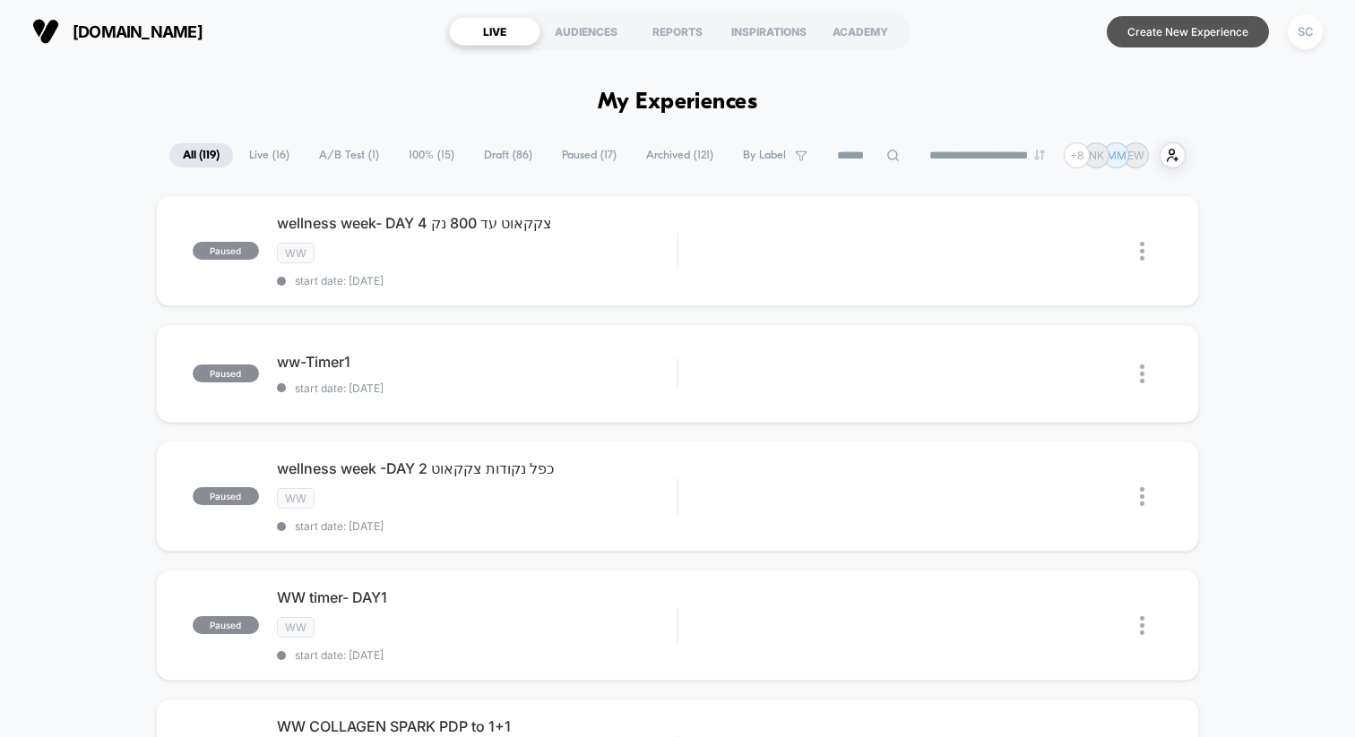
click at [1202, 35] on button "Create New Experience" at bounding box center [1188, 31] width 162 height 31
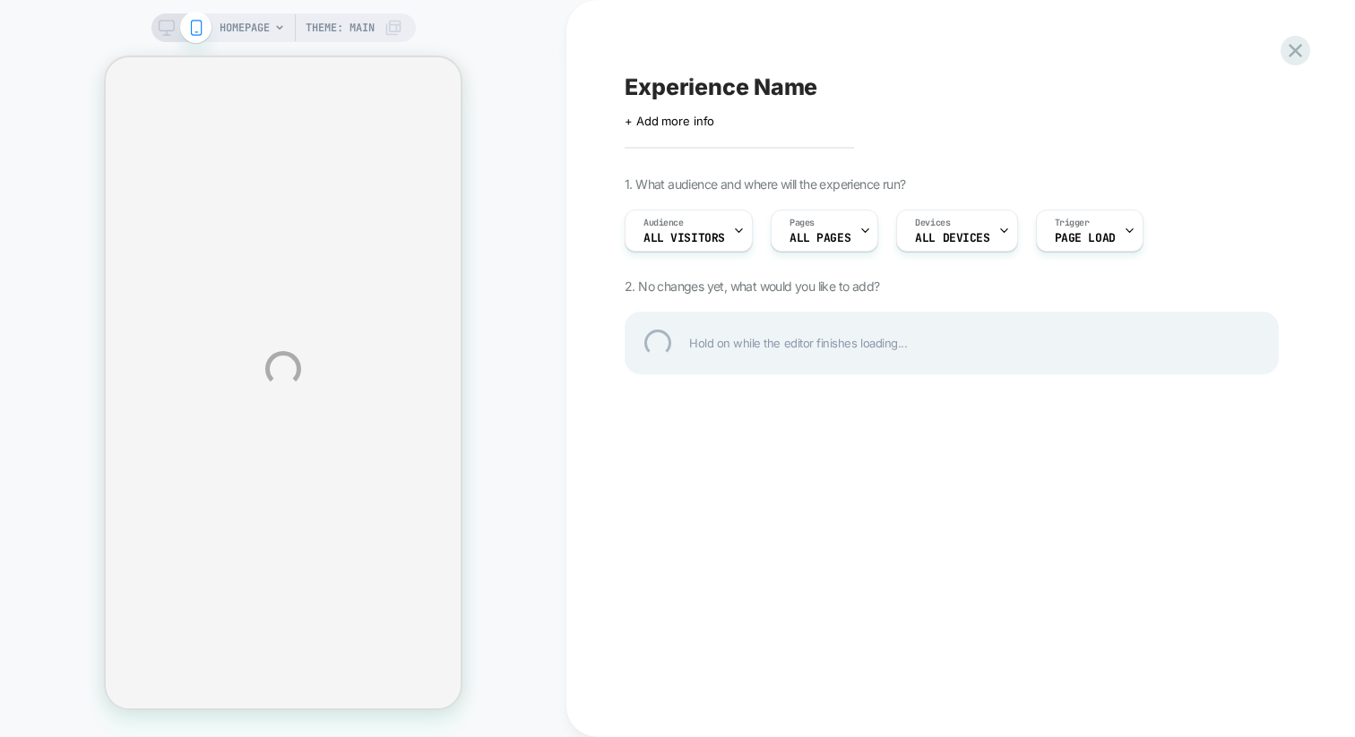
click at [367, 29] on div "HOMEPAGE Theme: MAIN Experience Name Click to edit experience details + Add mor…" at bounding box center [677, 368] width 1355 height 737
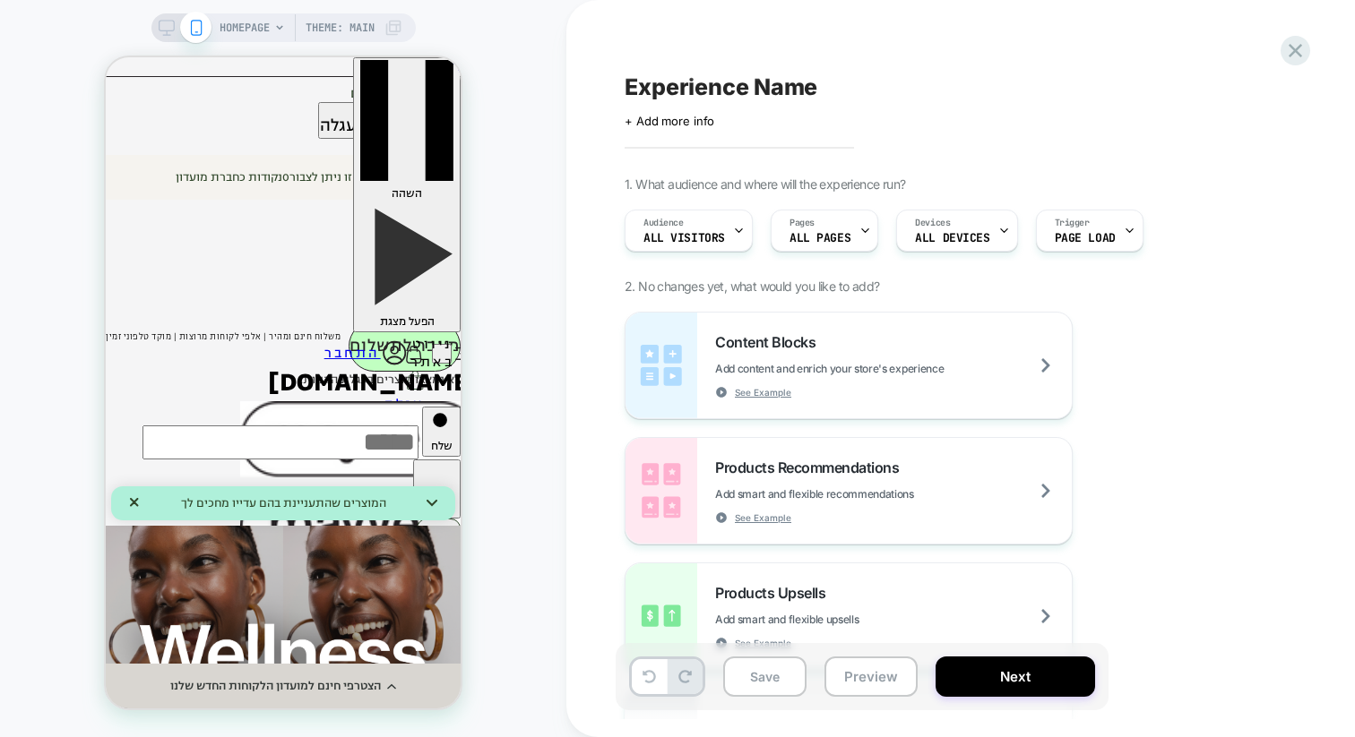
click at [367, 29] on span "Theme: MAIN" at bounding box center [340, 27] width 69 height 29
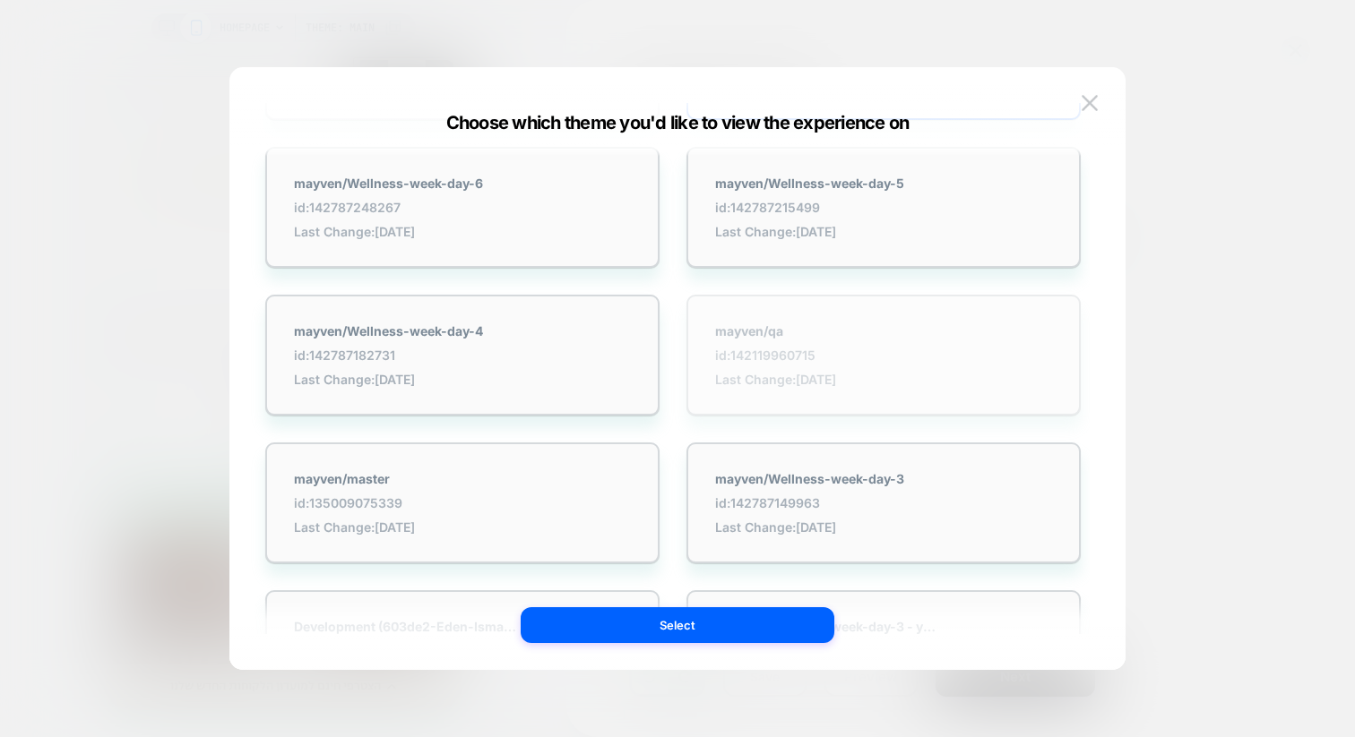
scroll to position [181, 0]
click at [778, 396] on div "mayven/qa id: 142119960715 Last Change: 07/08/2025" at bounding box center [883, 349] width 394 height 121
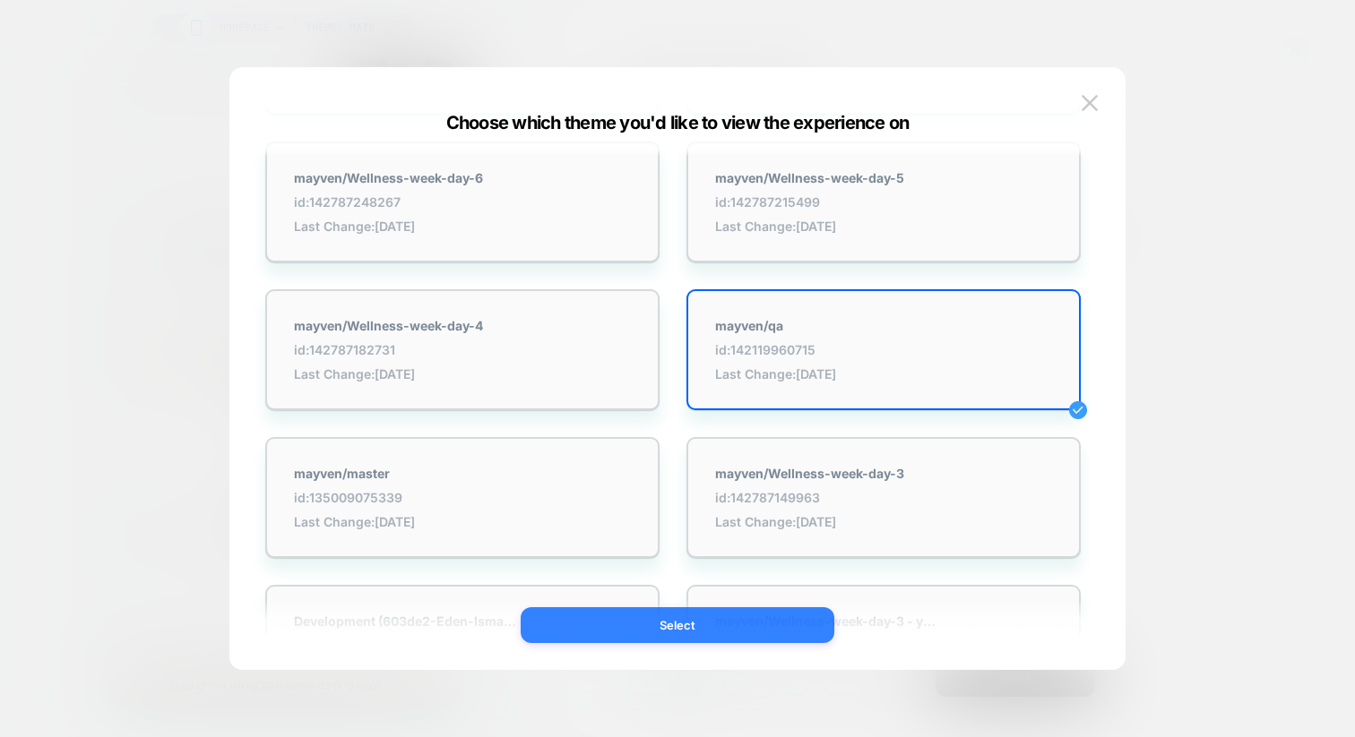
click at [632, 623] on button "Select" at bounding box center [678, 625] width 314 height 36
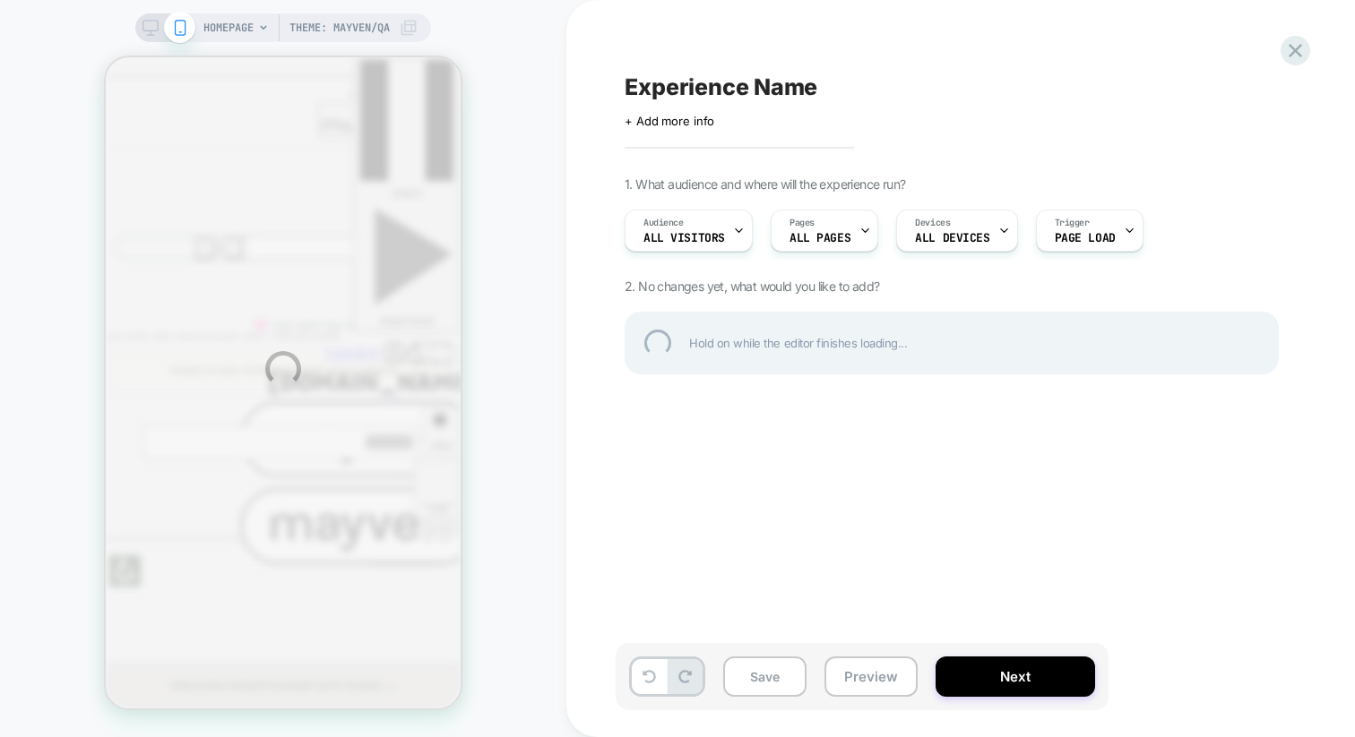
click at [237, 24] on div "HOMEPAGE Theme: mayven/qa Experience Name Click to edit experience details + Ad…" at bounding box center [677, 368] width 1355 height 737
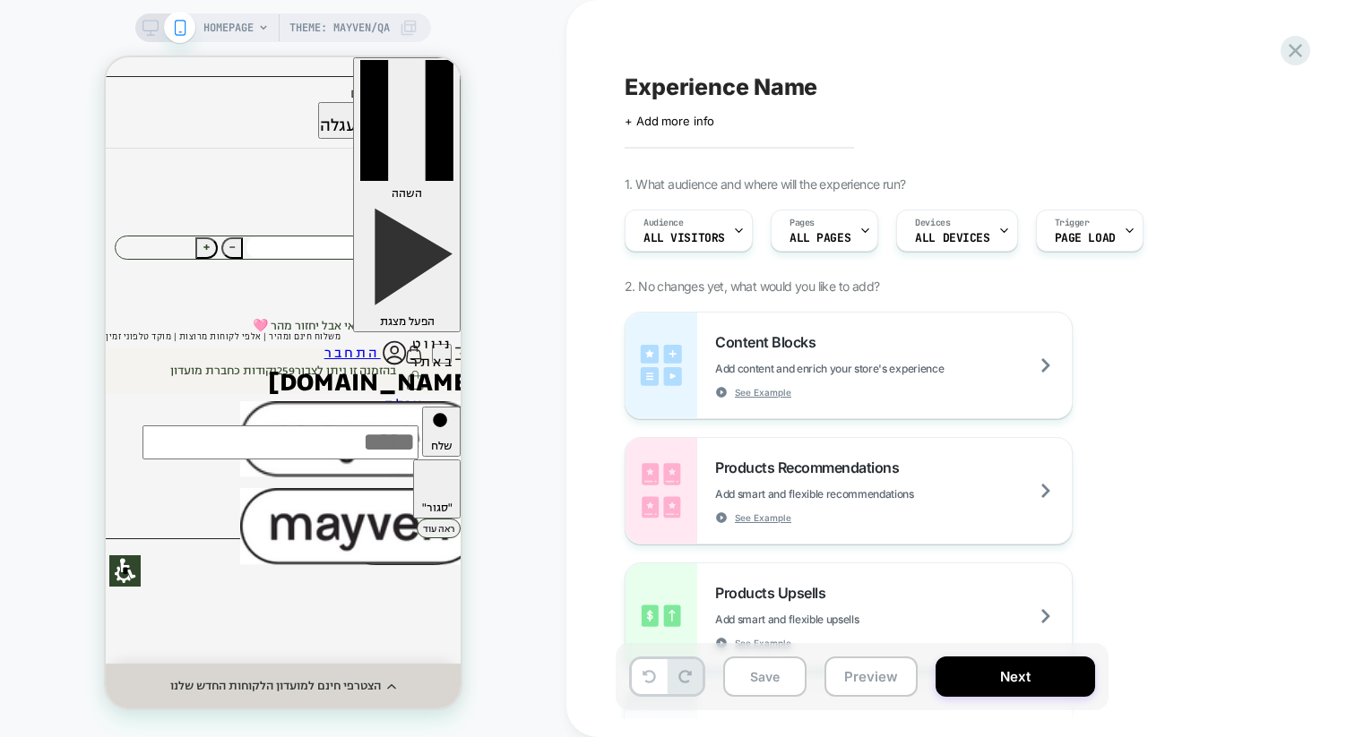
click at [237, 24] on span "HOMEPAGE" at bounding box center [228, 27] width 50 height 29
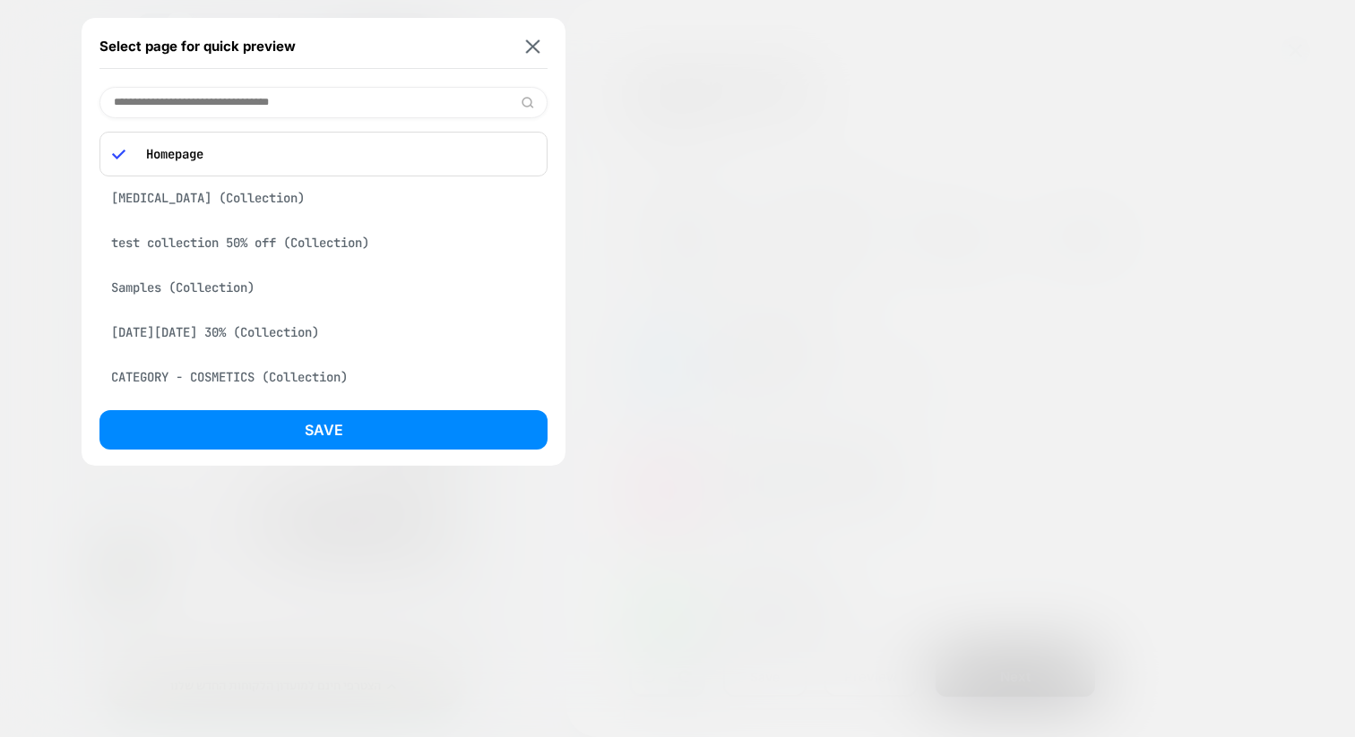
click at [220, 102] on input at bounding box center [323, 102] width 448 height 31
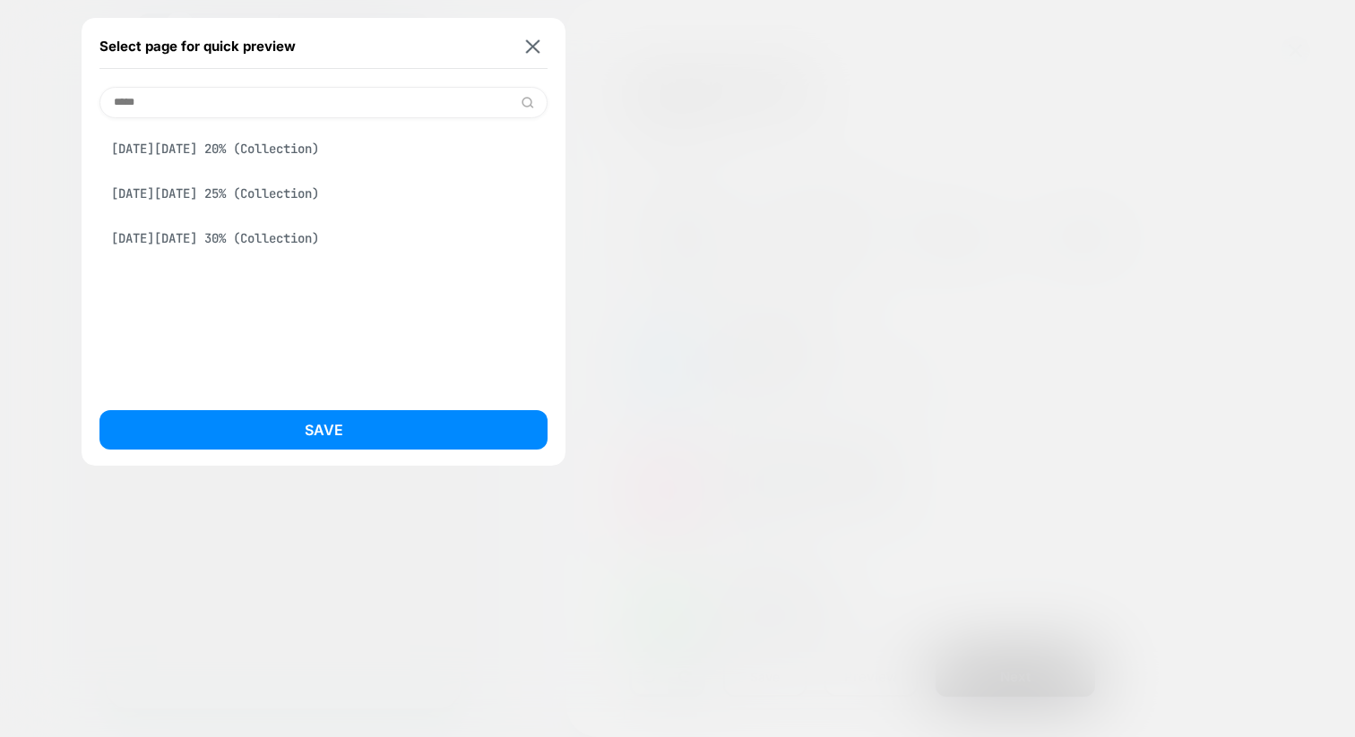
type input "*****"
click at [129, 333] on div "Black Friday 20% (Collection) Black Friday 25% (Collection) Black Friday 30% (C…" at bounding box center [323, 255] width 448 height 274
click at [303, 165] on div "Black Friday 20% (Collection)" at bounding box center [323, 149] width 448 height 34
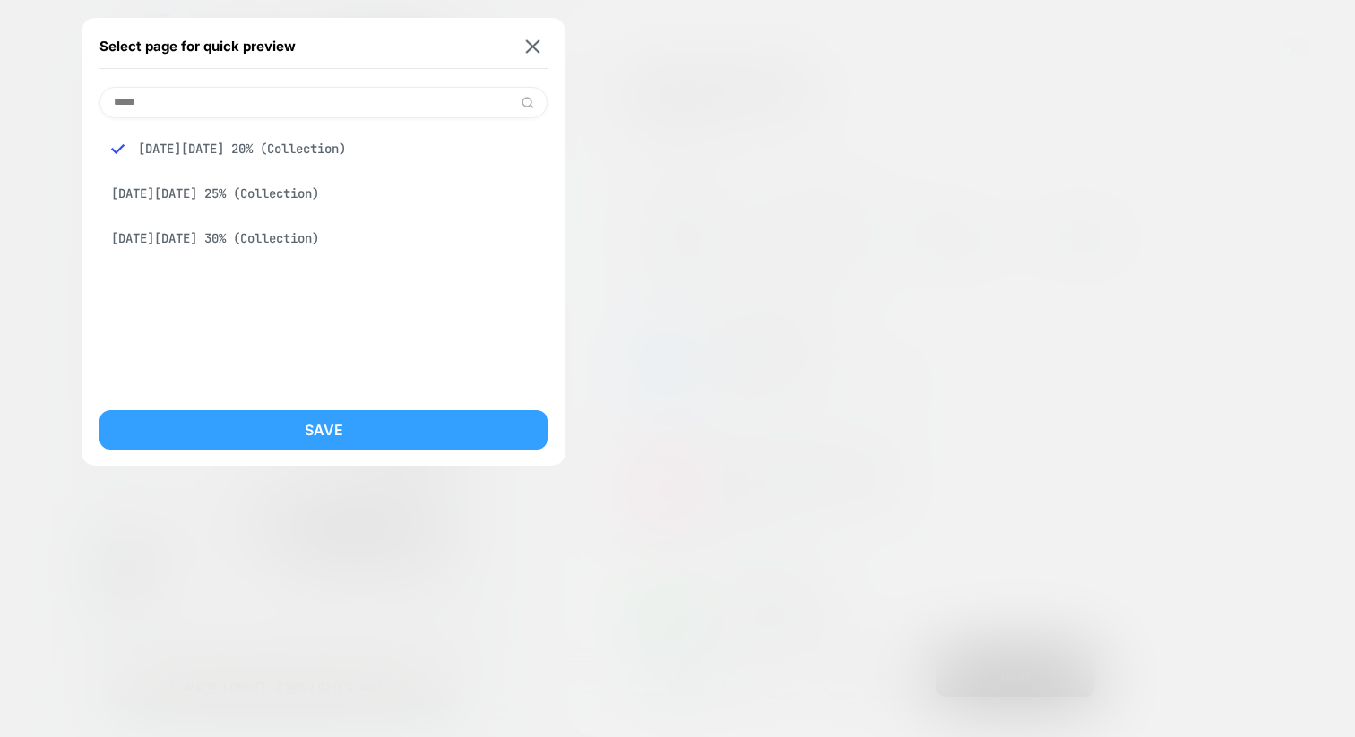
click at [245, 419] on button "Save" at bounding box center [323, 429] width 448 height 39
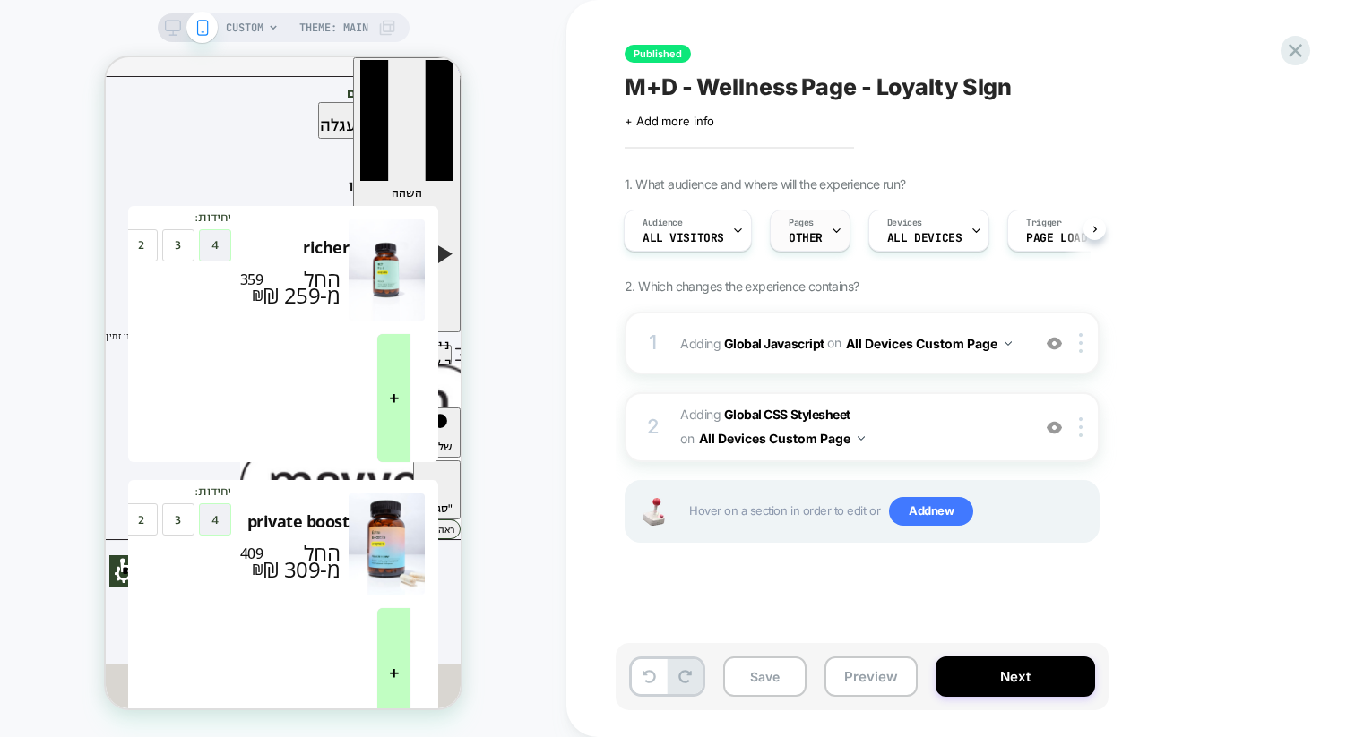
click at [805, 233] on span "OTHER" at bounding box center [805, 238] width 34 height 13
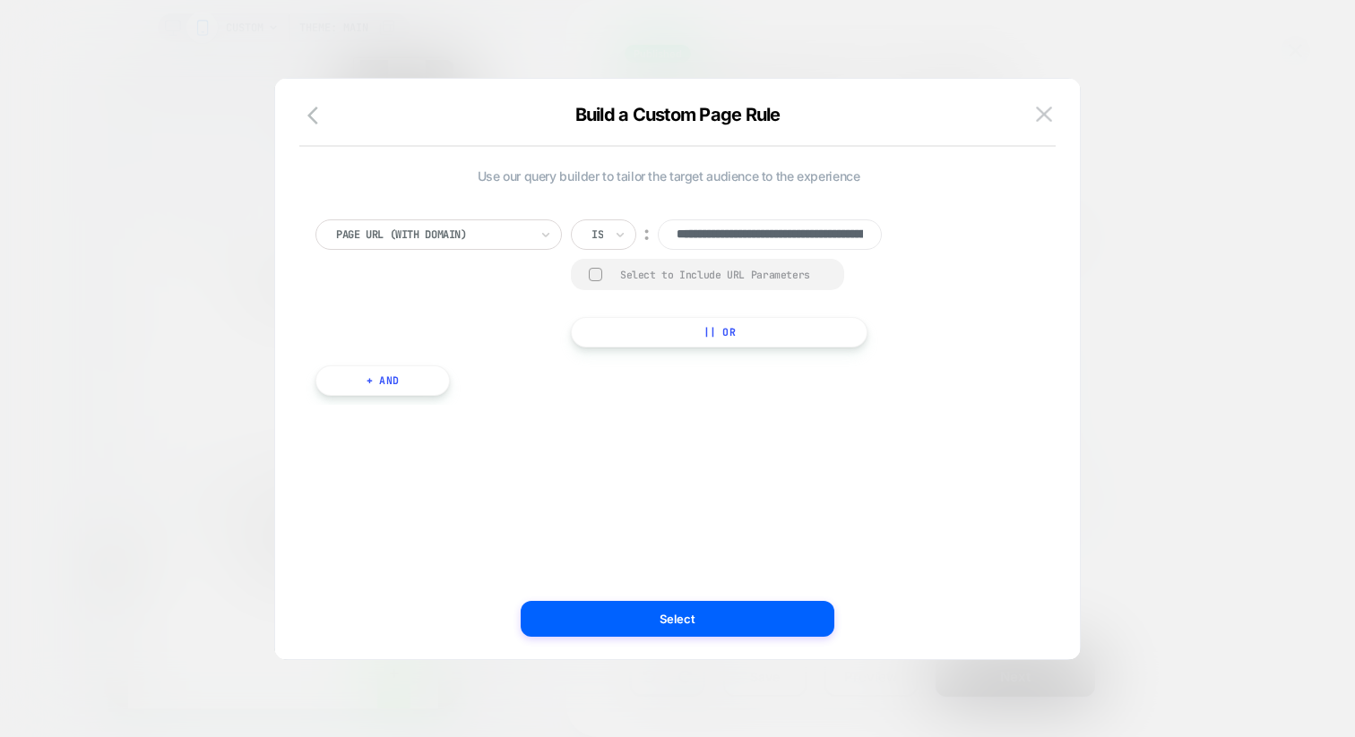
scroll to position [0, 145]
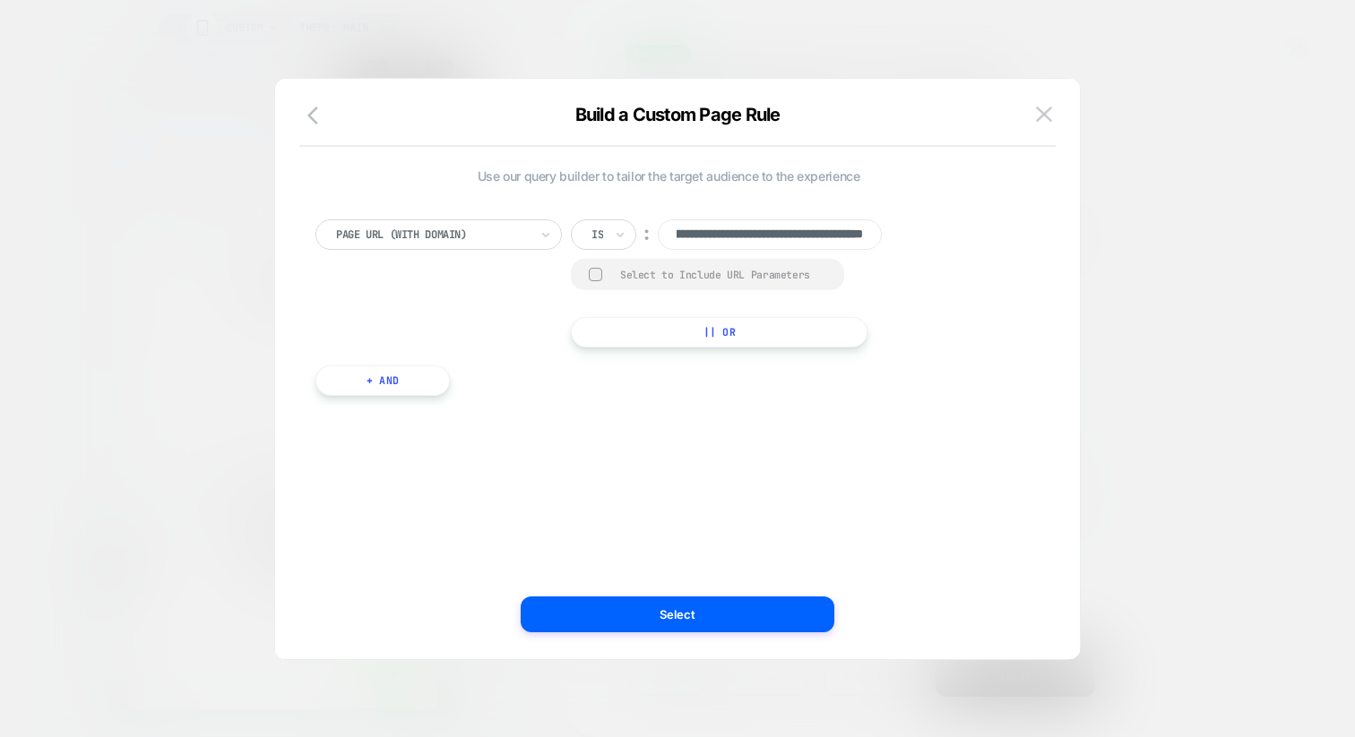
click at [1231, 286] on div at bounding box center [677, 368] width 1355 height 737
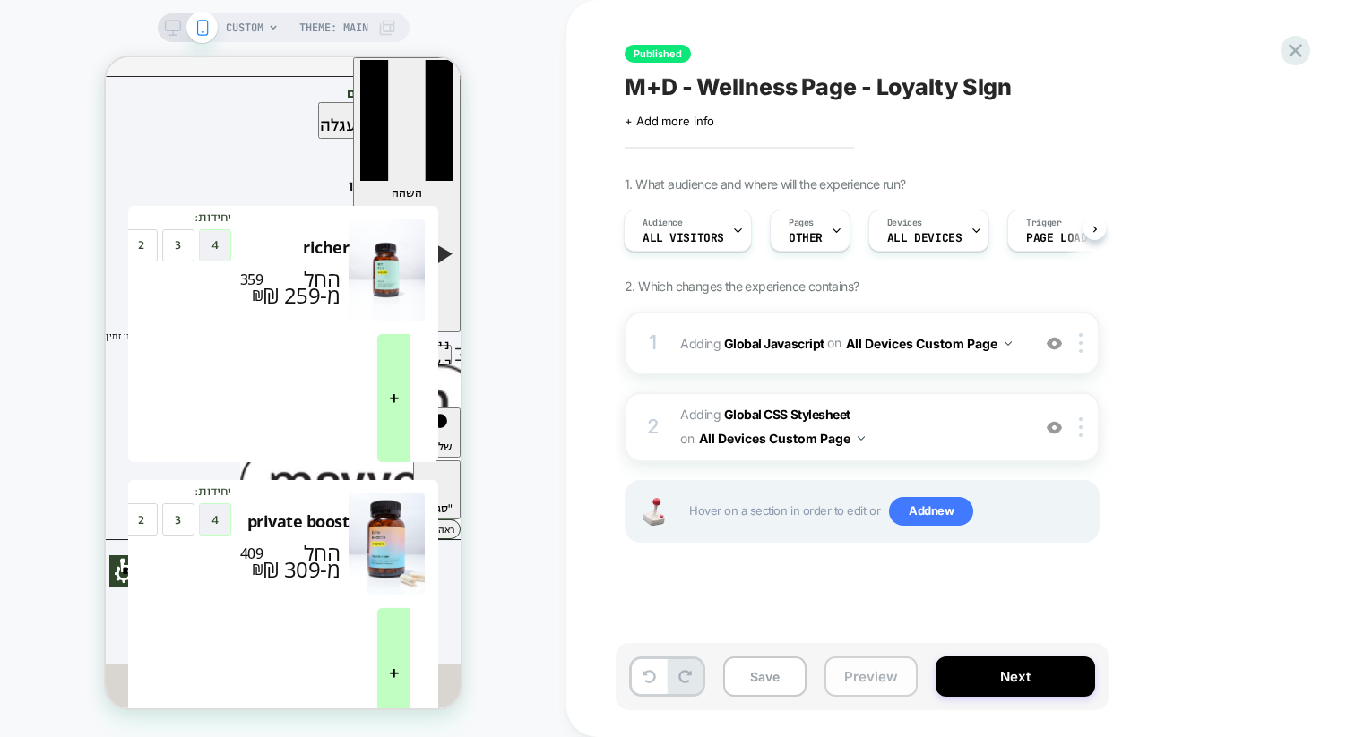
click at [855, 678] on button "Preview" at bounding box center [870, 677] width 93 height 40
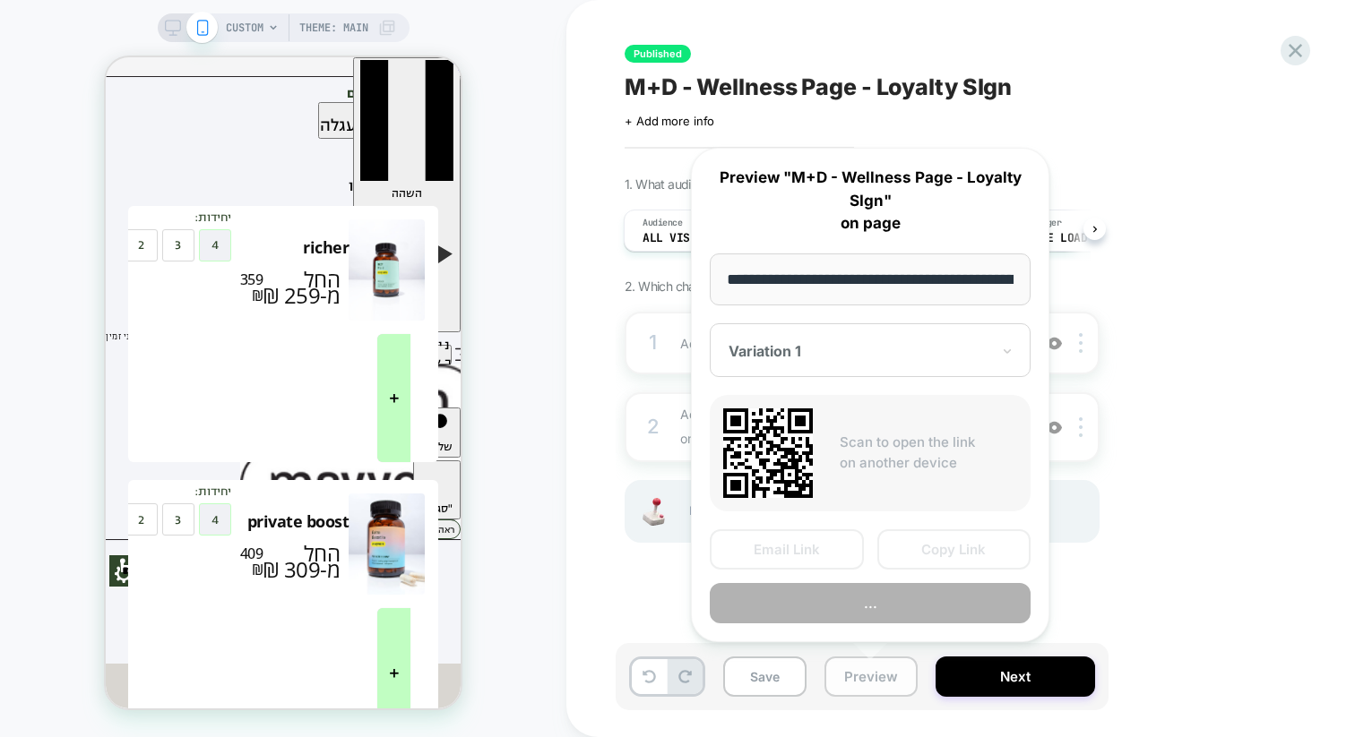
scroll to position [0, 188]
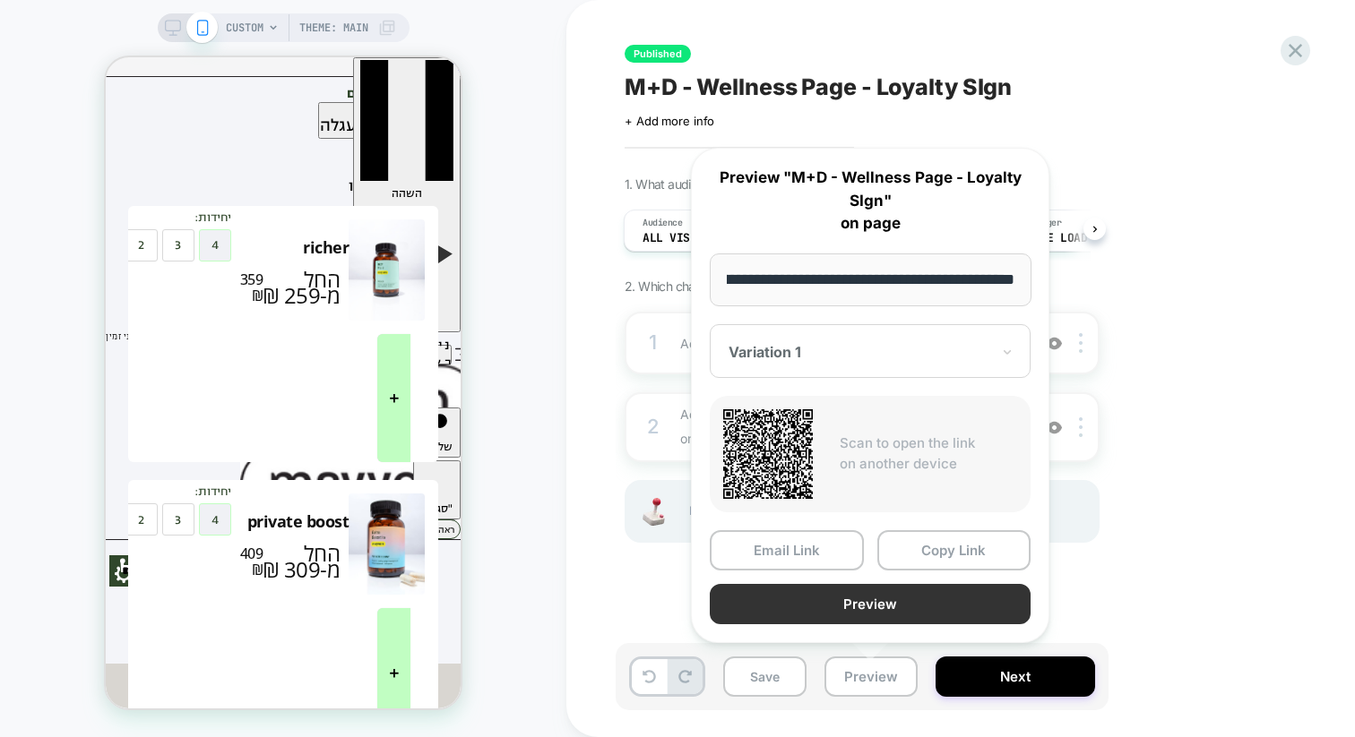
click at [857, 609] on button "Preview" at bounding box center [870, 604] width 321 height 40
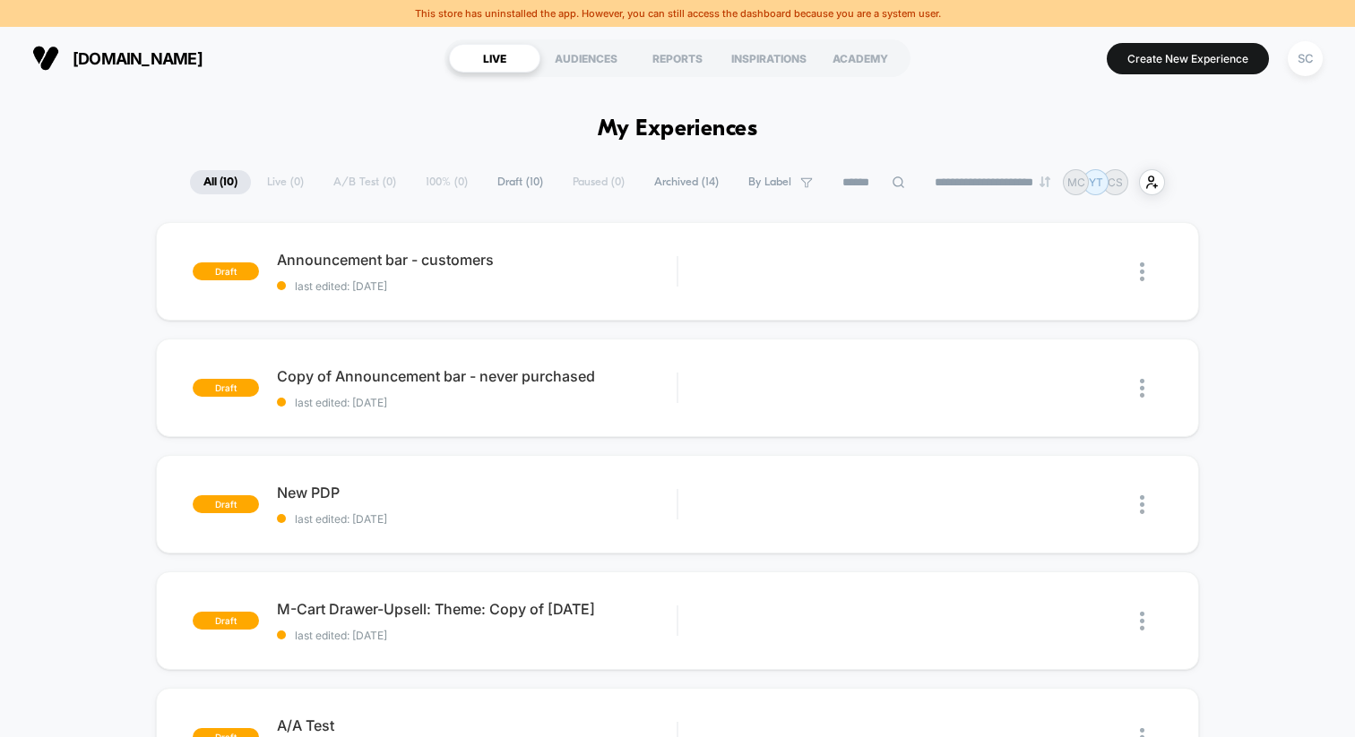
click at [1305, 23] on div "**********" at bounding box center [677, 368] width 1355 height 737
click at [1305, 52] on div "SC" at bounding box center [1305, 58] width 35 height 35
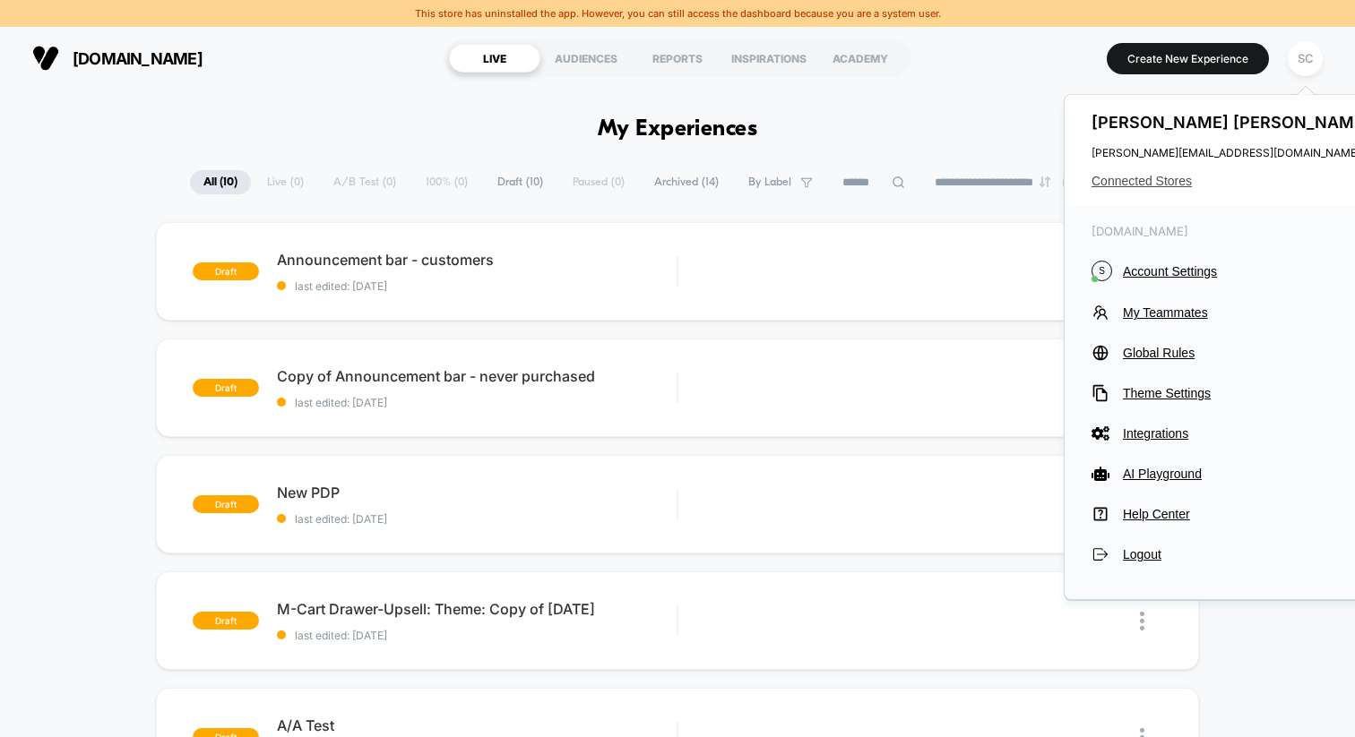
click at [1176, 177] on span "Connected Stores" at bounding box center [1232, 181] width 283 height 14
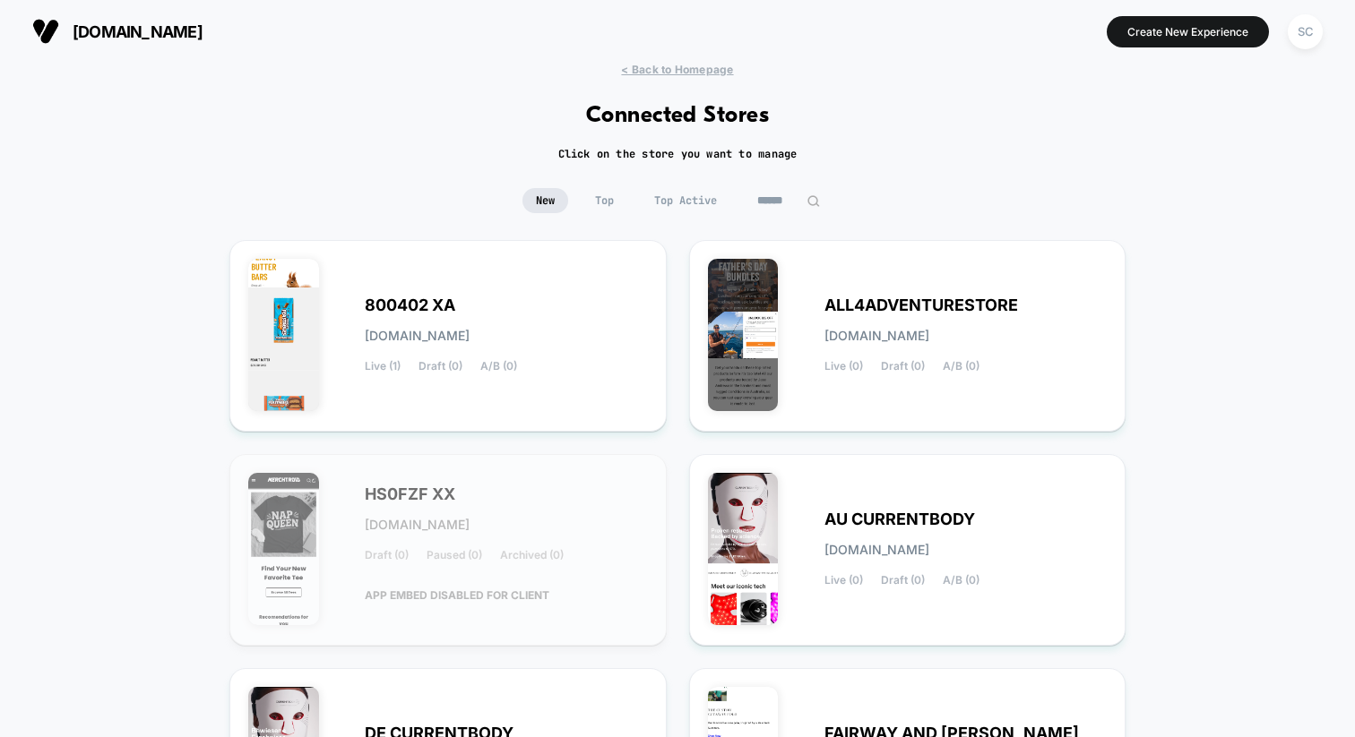
click at [775, 206] on input at bounding box center [789, 200] width 90 height 25
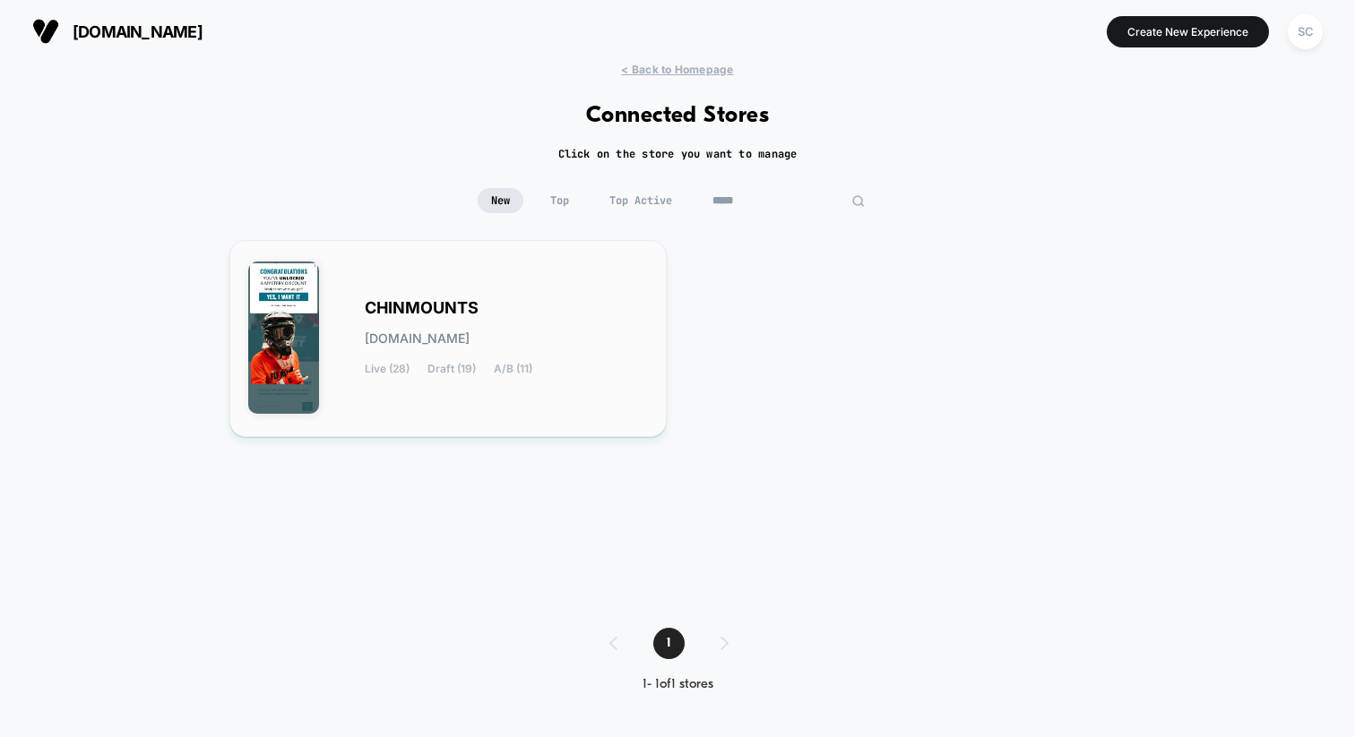
type input "*****"
click at [520, 407] on div "CHINMOUNTS chinmounts.myshopify.com Live (28) Draft (19) A/B (11)" at bounding box center [448, 338] width 400 height 159
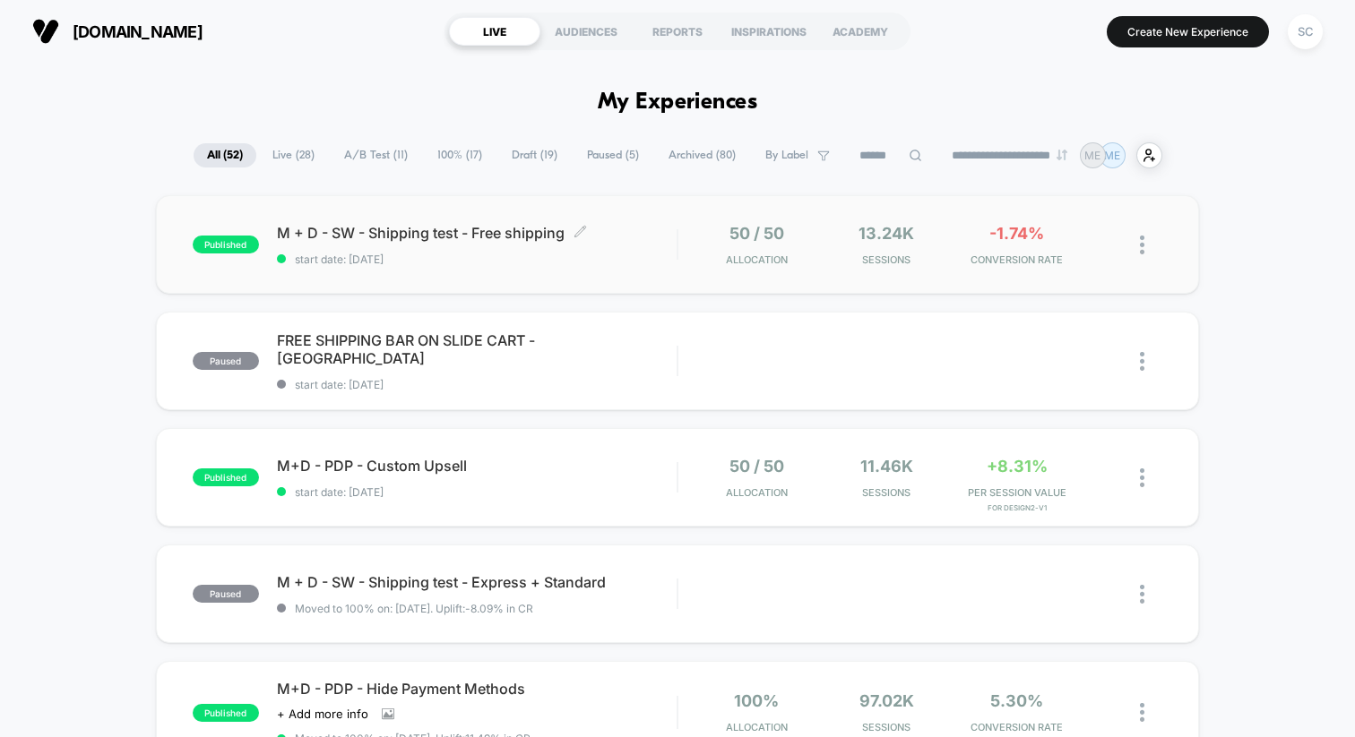
click at [338, 251] on div "M + D - SW - Shipping test - Free shipping Click to edit experience details Cli…" at bounding box center [477, 245] width 400 height 42
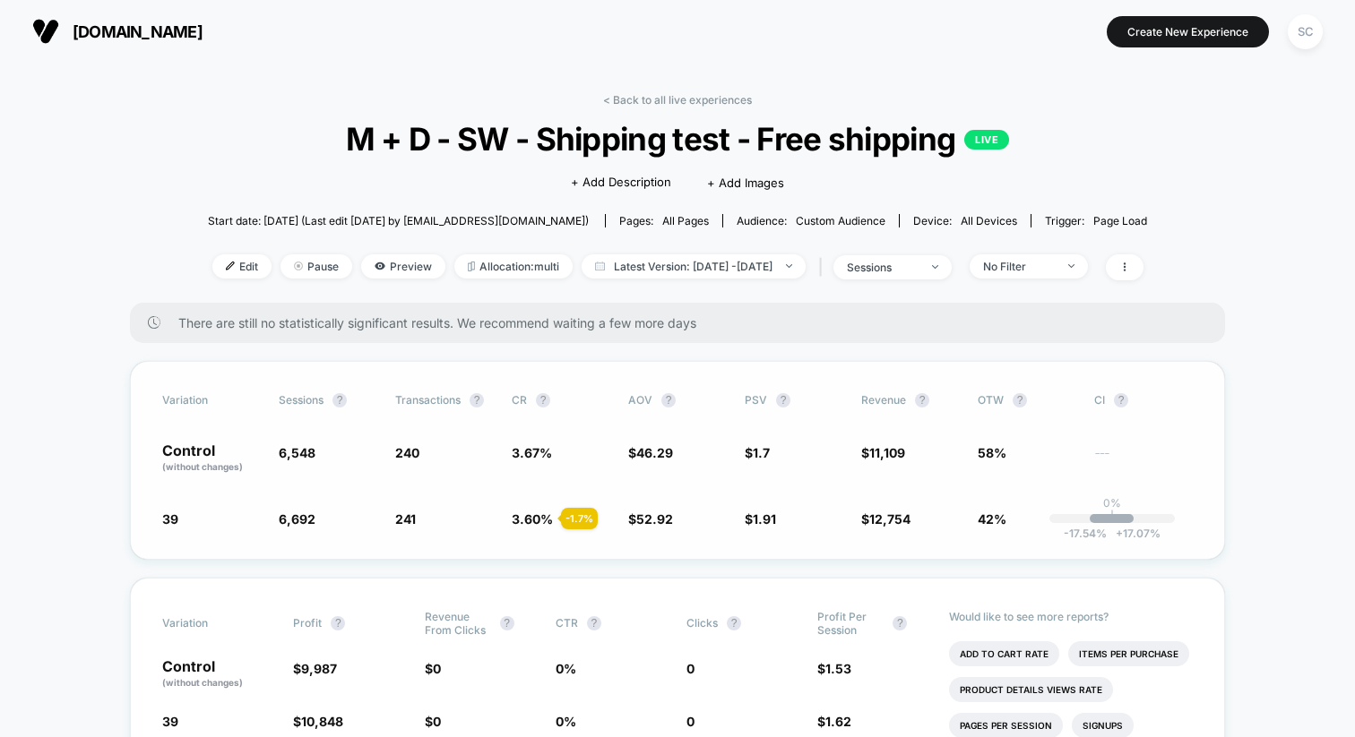
click at [532, 451] on span "3.67 %" at bounding box center [532, 452] width 40 height 15
click at [910, 271] on div "sessions" at bounding box center [883, 267] width 72 height 13
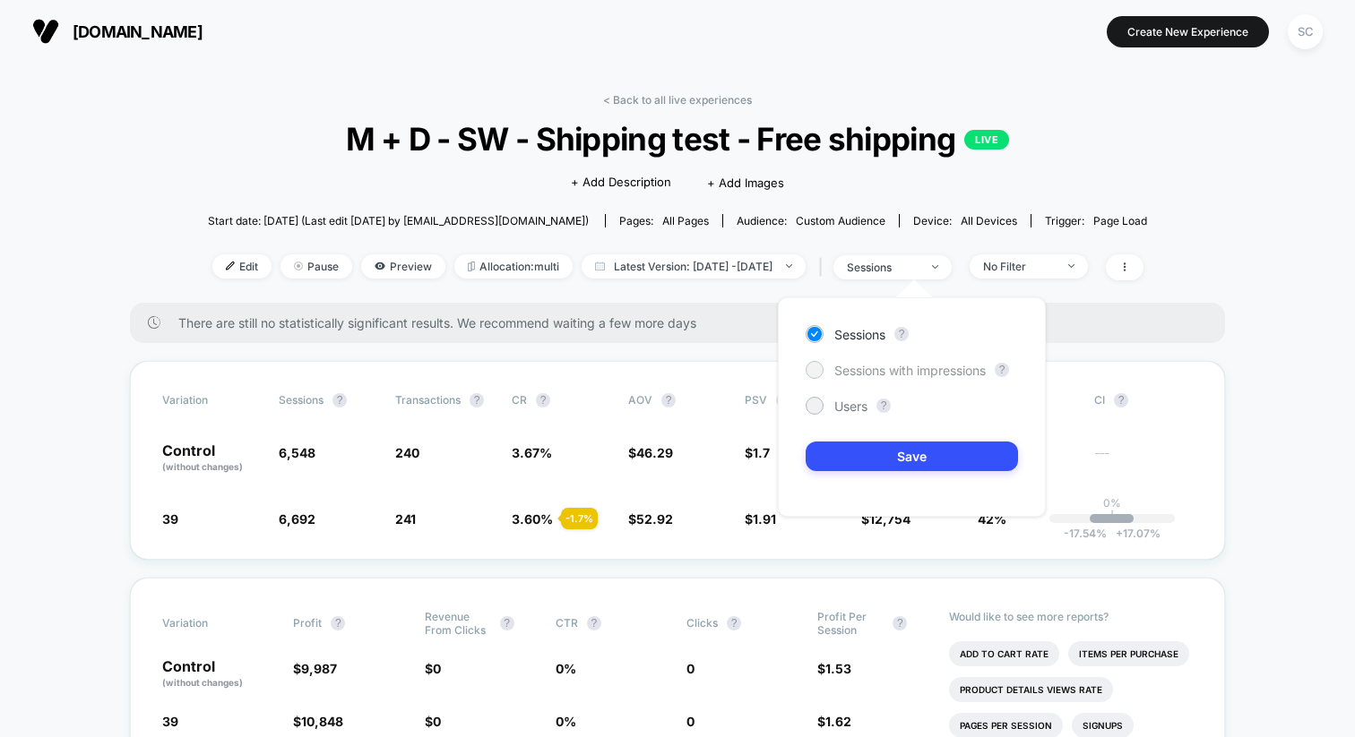
click at [894, 366] on span "Sessions with impressions" at bounding box center [909, 370] width 151 height 15
click at [879, 468] on button "Save" at bounding box center [911, 457] width 212 height 30
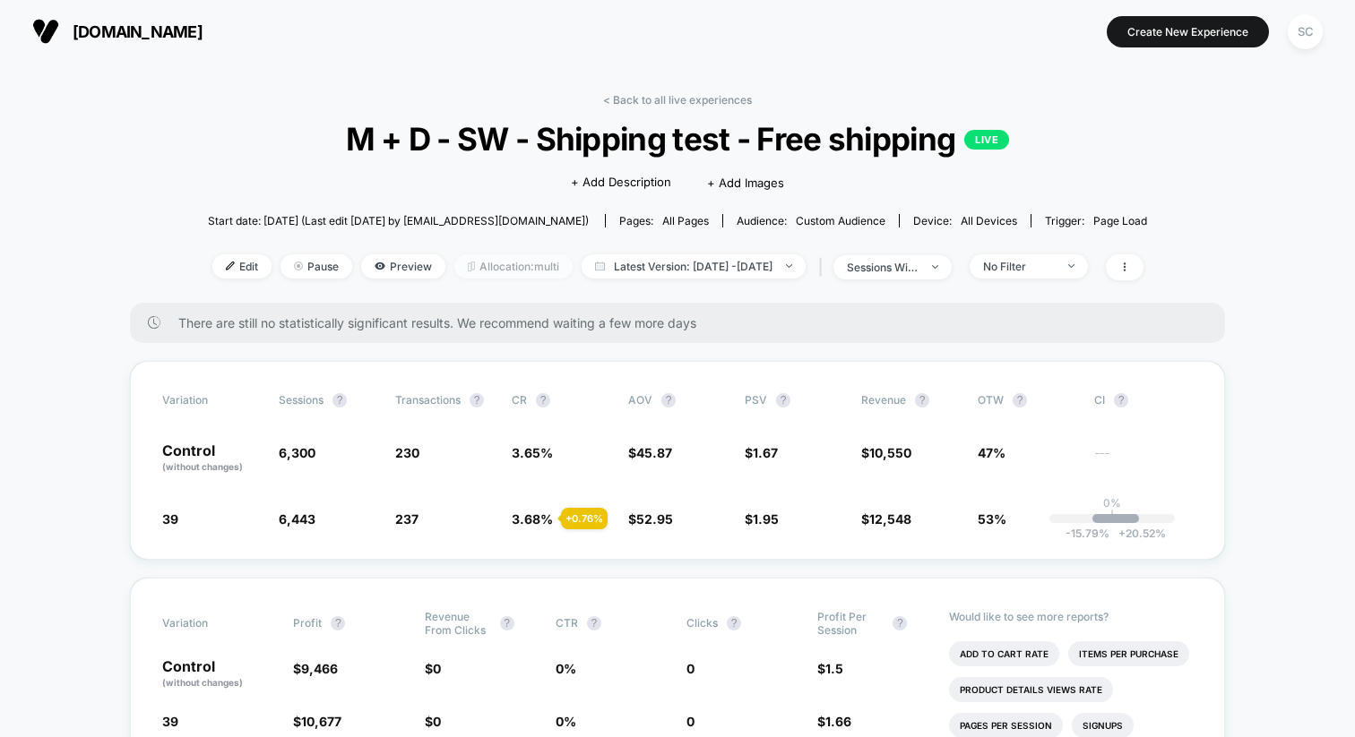
click at [454, 271] on span "Allocation: multi" at bounding box center [513, 266] width 118 height 24
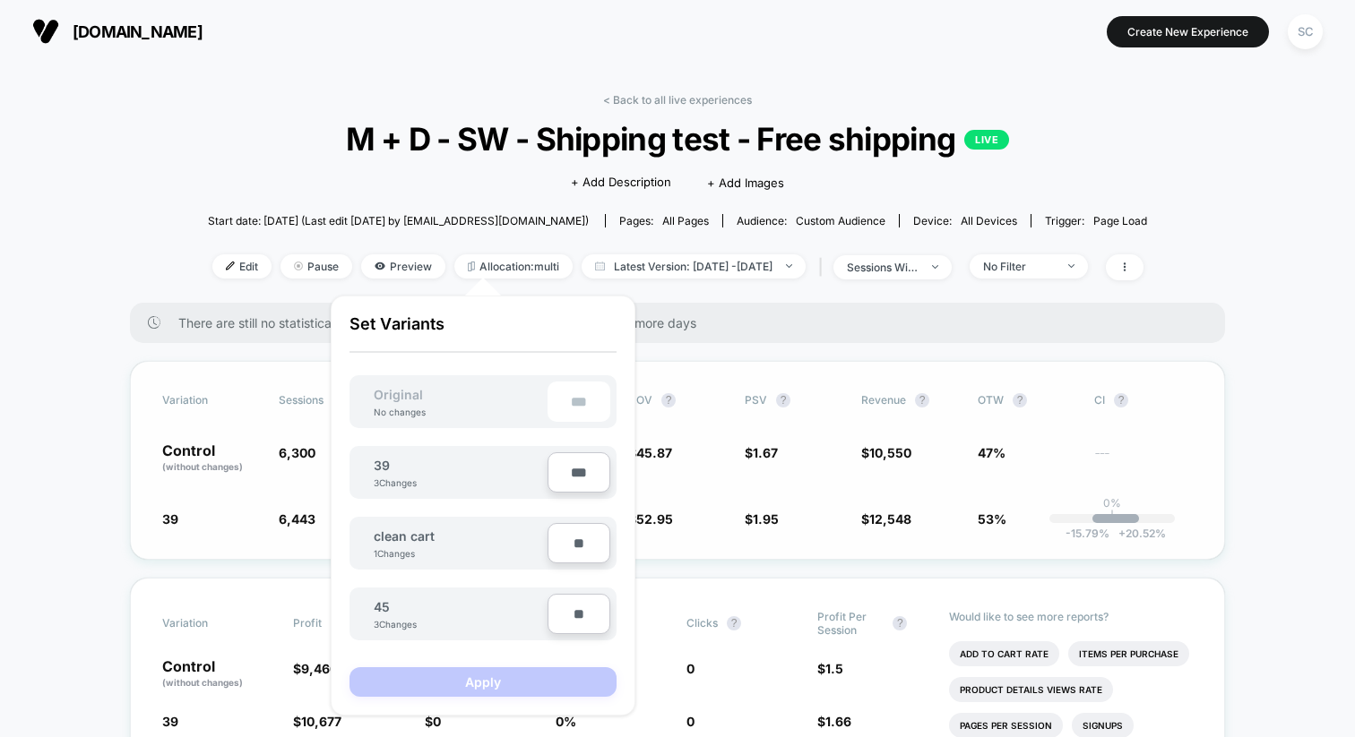
click at [167, 461] on span "(without changes)" at bounding box center [202, 466] width 81 height 11
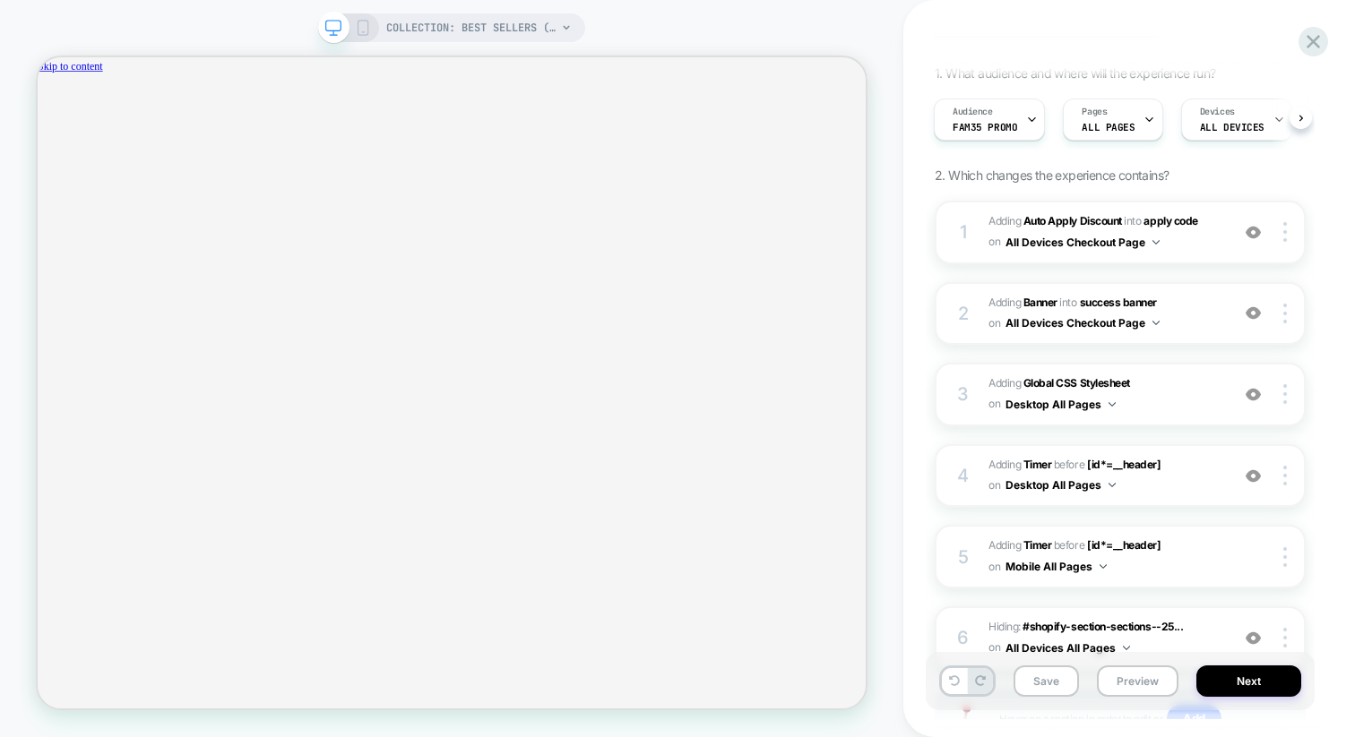
scroll to position [282, 0]
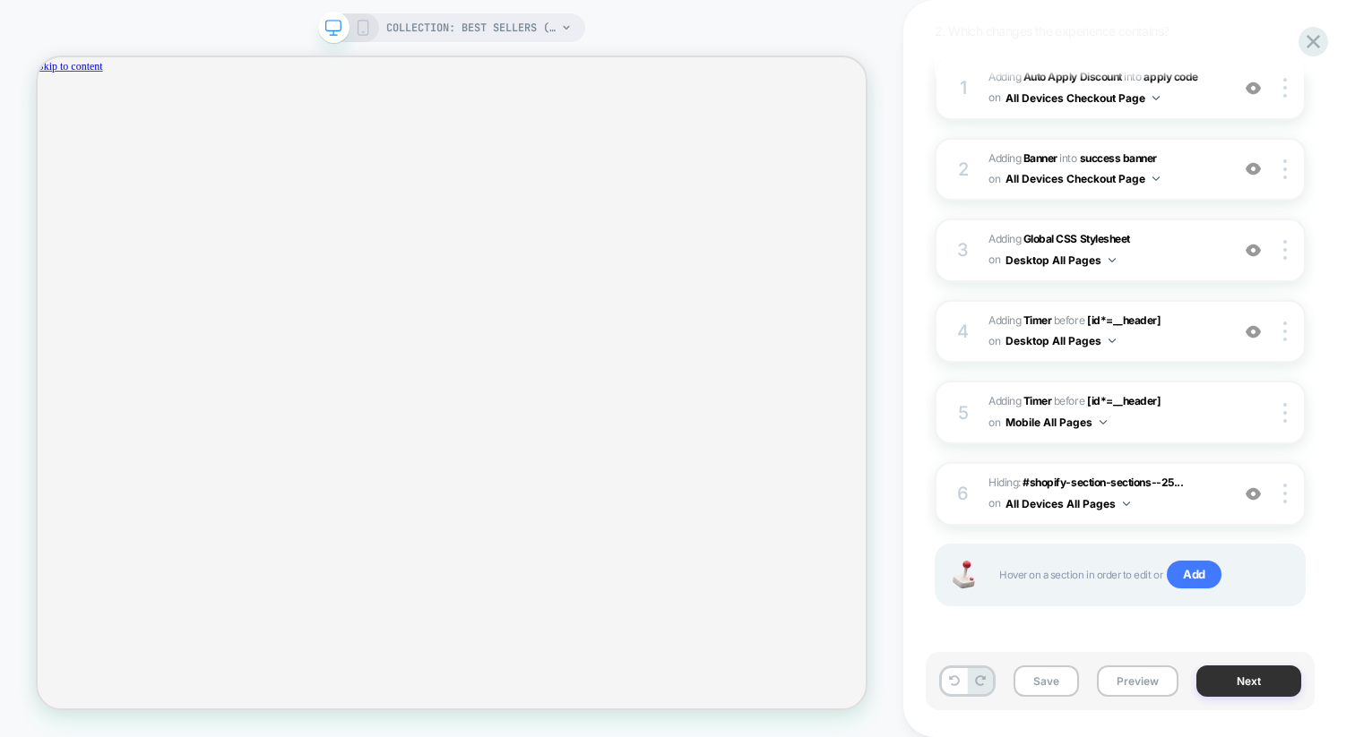
click at [1220, 685] on button "Next" at bounding box center [1248, 681] width 105 height 31
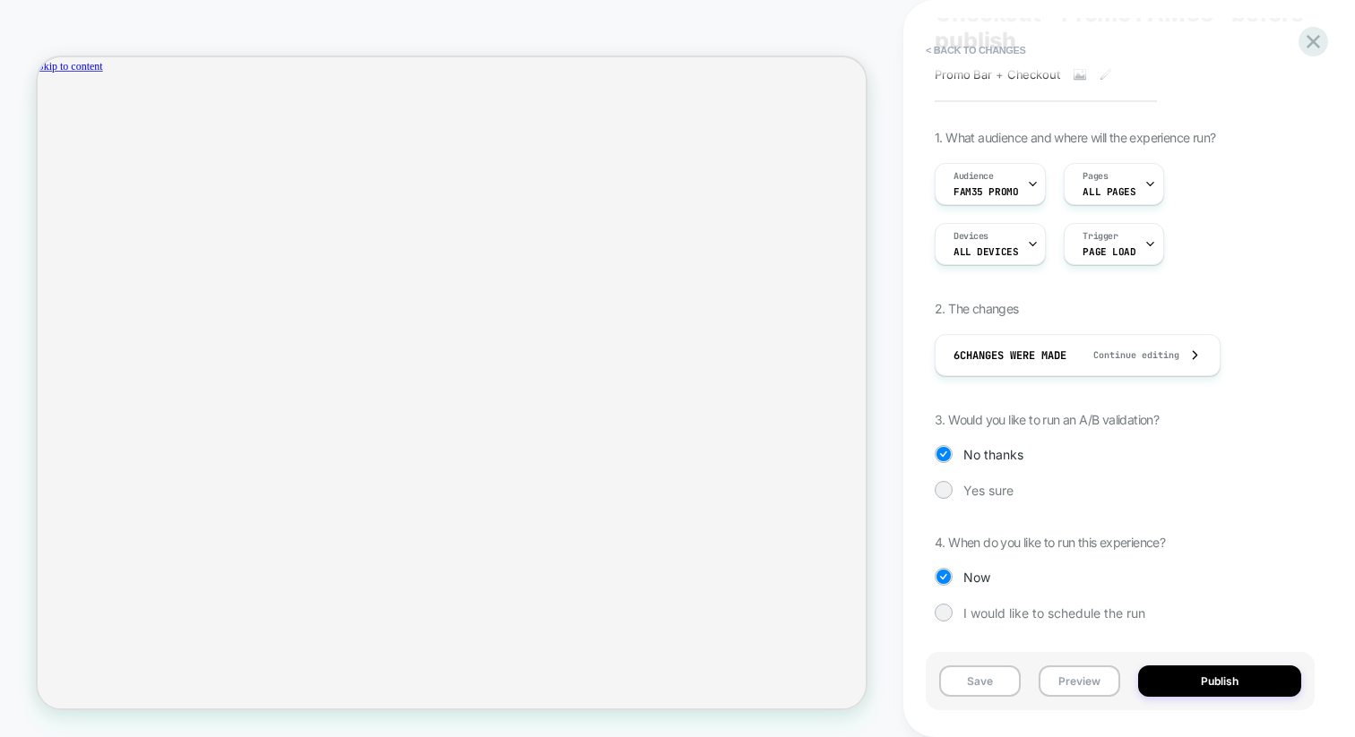
scroll to position [0, 0]
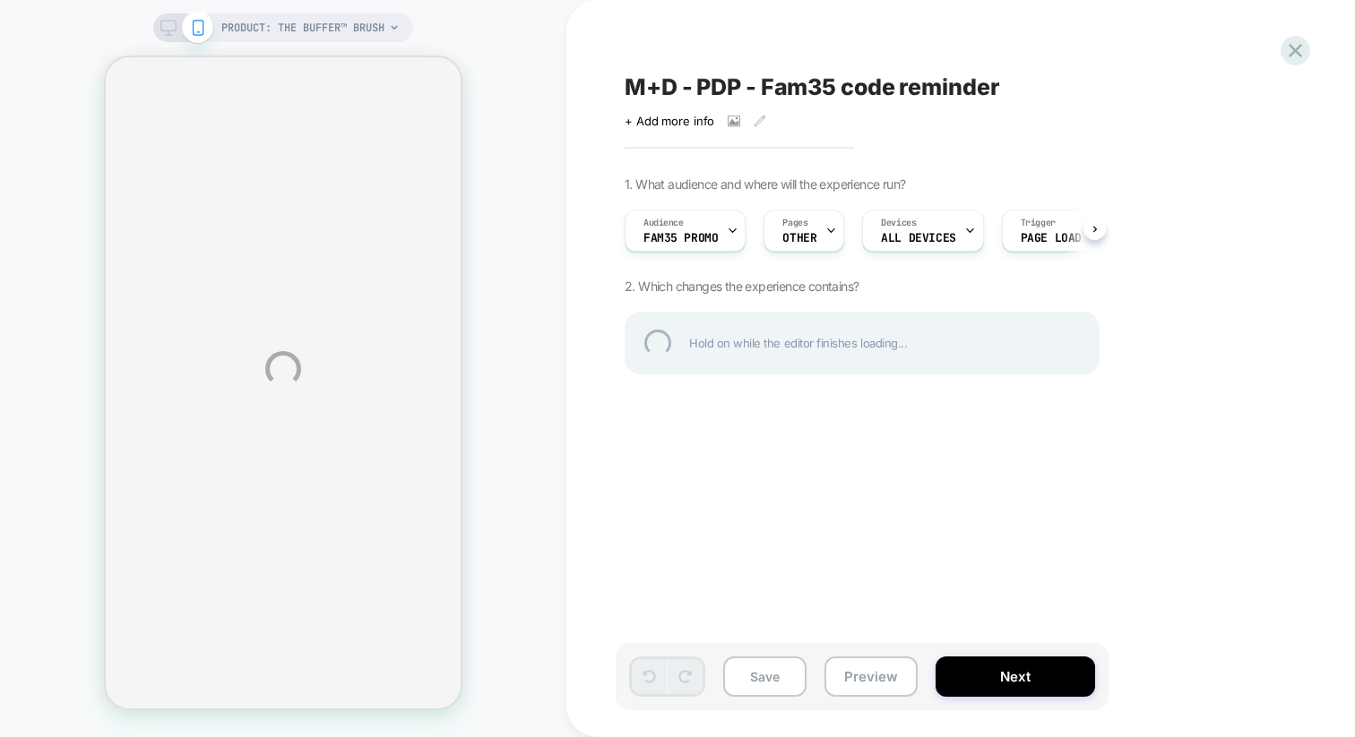
click at [969, 673] on div "PRODUCT: the buffer™ brush PRODUCT: the buffer™ brush M+D - PDP - Fam35 code re…" at bounding box center [677, 368] width 1355 height 737
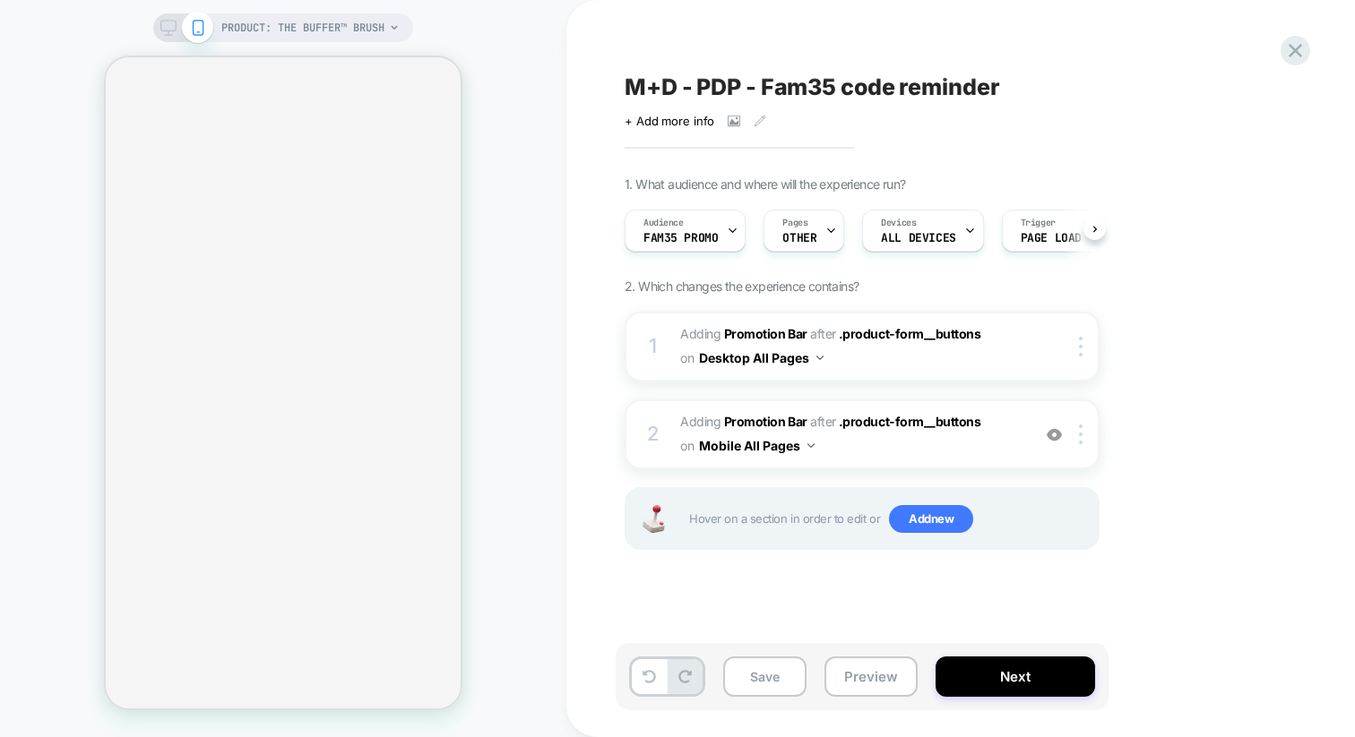
scroll to position [0, 1]
click at [978, 686] on button "Next" at bounding box center [1014, 677] width 159 height 40
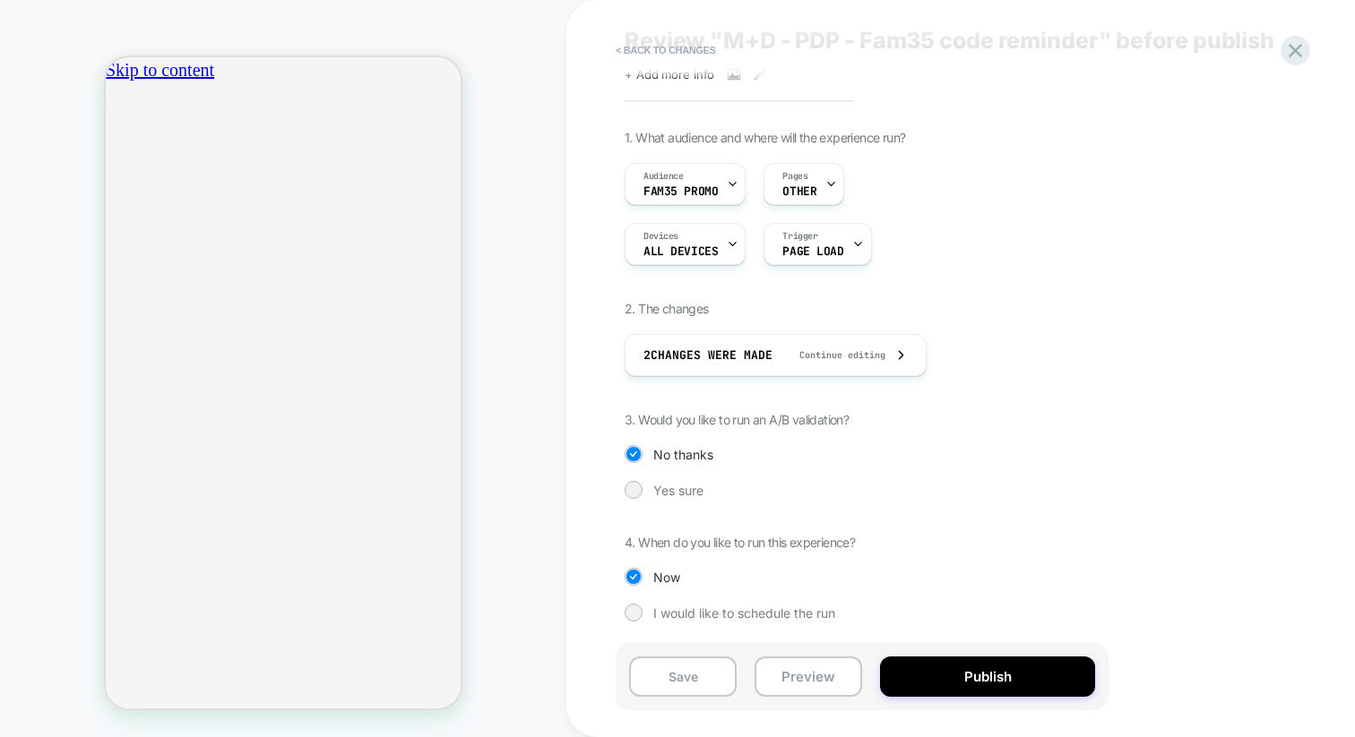
scroll to position [0, 315]
